Goal: Task Accomplishment & Management: Manage account settings

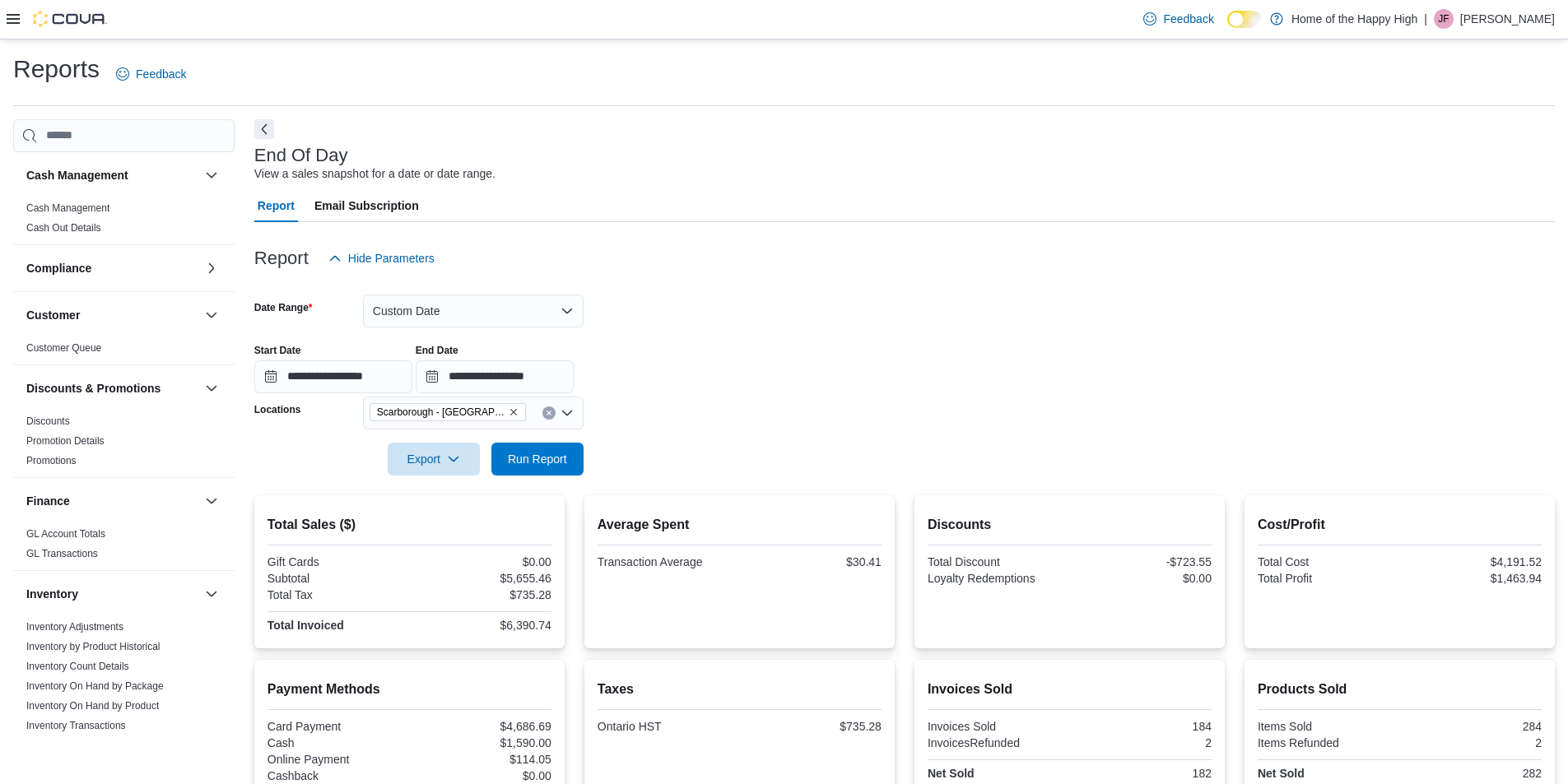
scroll to position [253, 0]
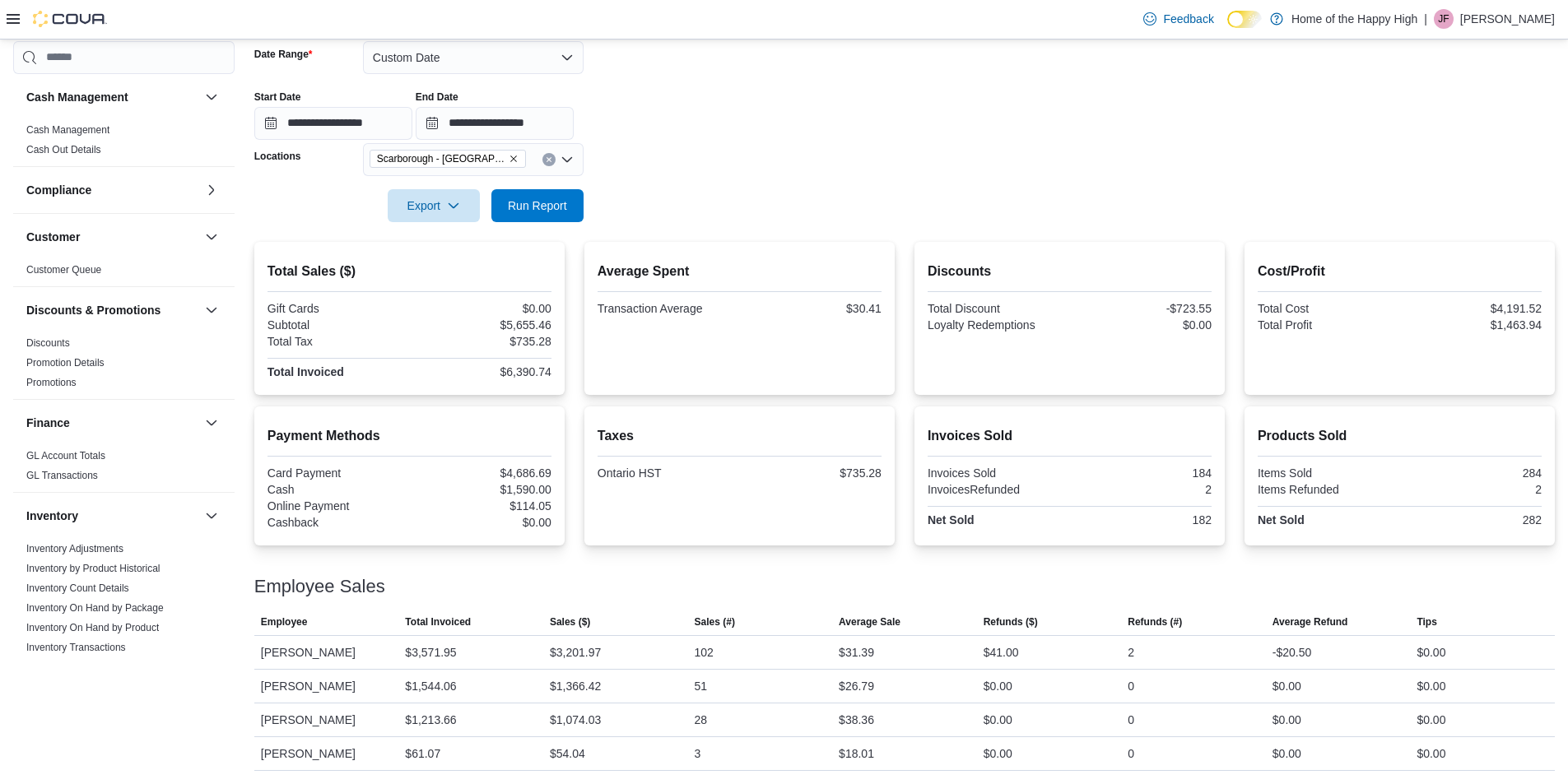
click at [1480, 21] on p "[PERSON_NAME]" at bounding box center [1507, 19] width 95 height 20
click at [1422, 167] on button "Sign Out" at bounding box center [1472, 161] width 152 height 26
